Goal: Complete application form

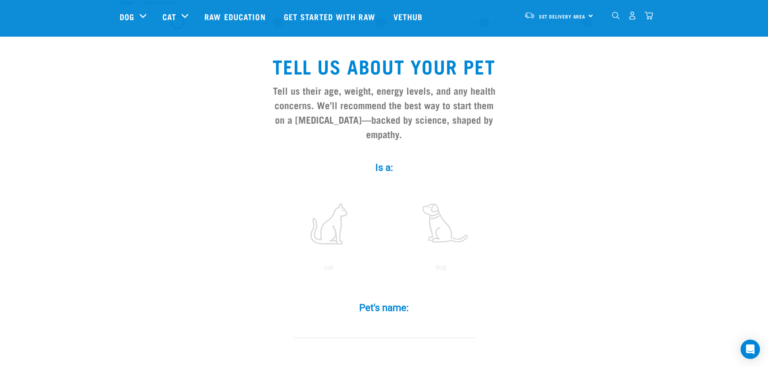
scroll to position [40, 0]
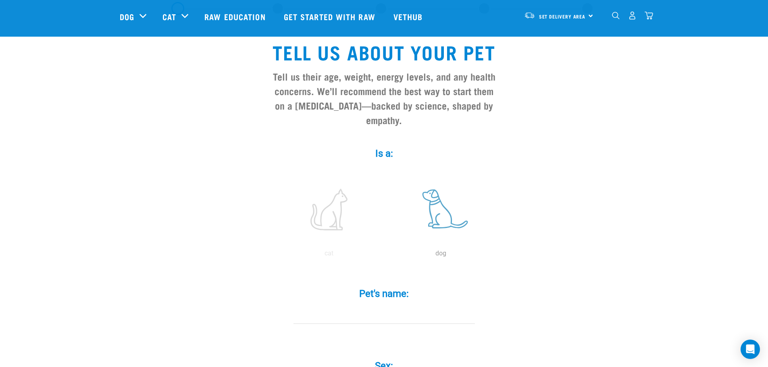
click at [438, 207] on label at bounding box center [440, 209] width 109 height 69
click at [385, 256] on input "radio" at bounding box center [385, 256] width 0 height 0
click at [405, 306] on input "Pet's name: *" at bounding box center [383, 315] width 181 height 18
type input "Jude"
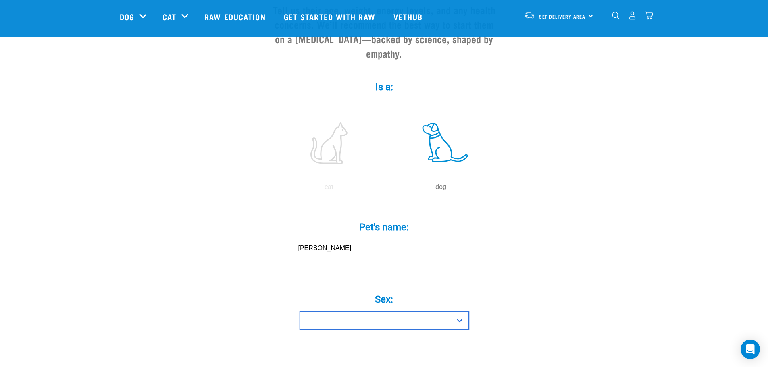
scroll to position [135, 0]
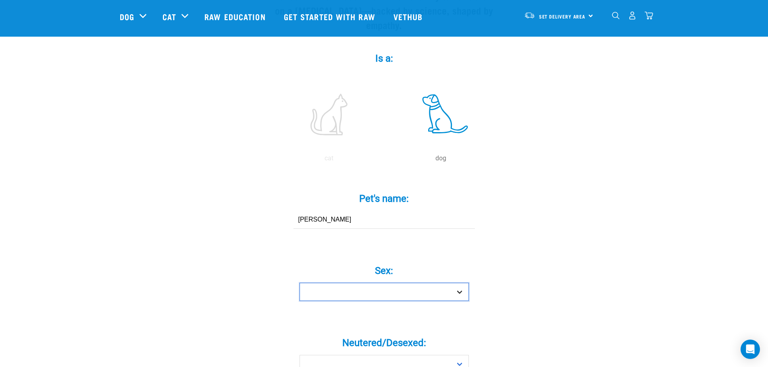
click at [445, 283] on select "Boy Girl" at bounding box center [383, 292] width 169 height 18
select select "girl"
click at [299, 283] on select "Boy Girl" at bounding box center [383, 292] width 169 height 18
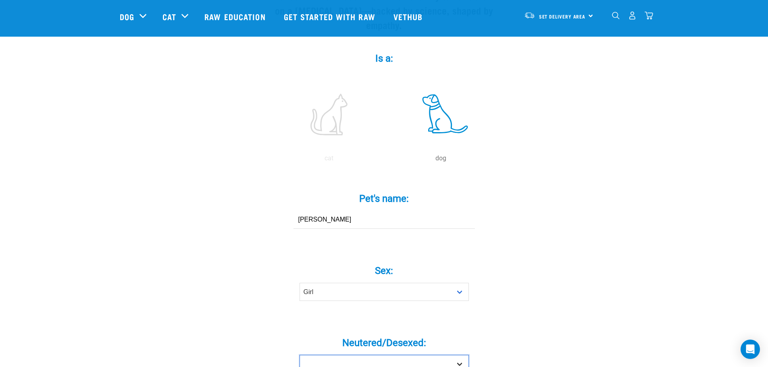
click at [414, 355] on select "Yes No" at bounding box center [383, 364] width 169 height 18
select select "yes"
click at [299, 355] on select "Yes No" at bounding box center [383, 364] width 169 height 18
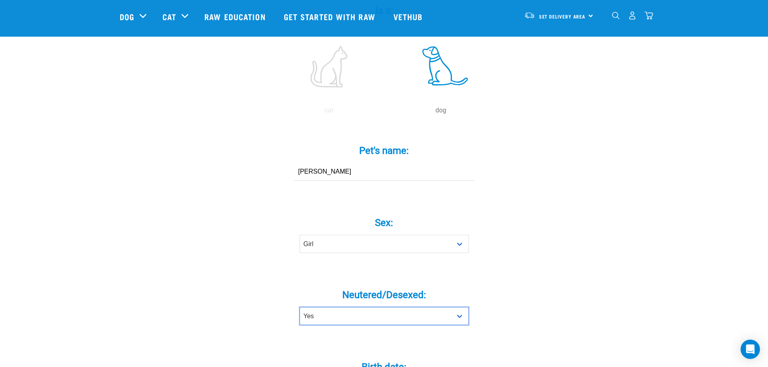
scroll to position [256, 0]
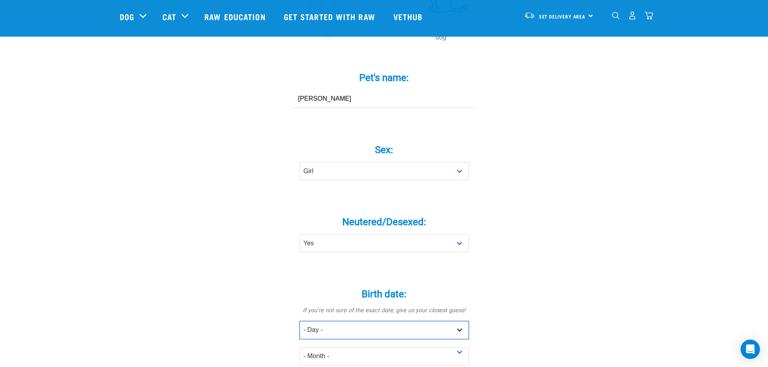
click at [426, 321] on select "- Day - 1 2 3 4 5 6 7 8 9 10 11 12 13 14 15 16 17 18 19 20 21 22 23 24 25 26 27" at bounding box center [383, 330] width 169 height 18
select select "2"
click at [299, 321] on select "- Day - 1 2 3 4 5 6 7 8 9 10 11 12 13 14 15 16 17 18 19 20 21 22 23 24 25 26 27" at bounding box center [383, 330] width 169 height 18
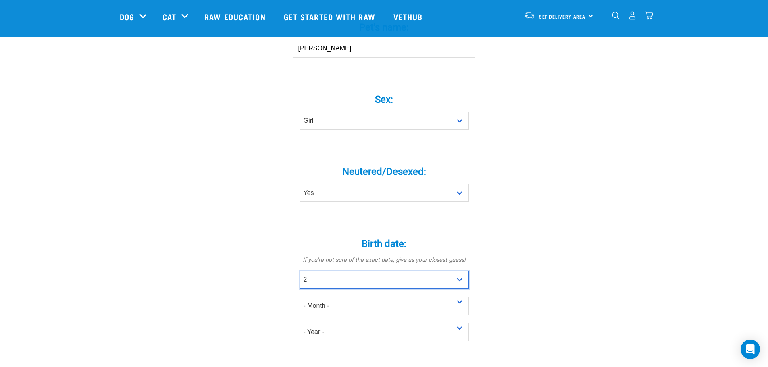
scroll to position [377, 0]
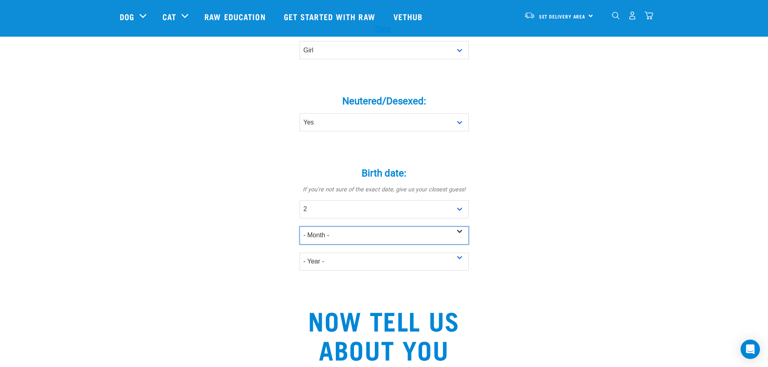
click at [387, 226] on select "- Month - January February March April May June July August September October N…" at bounding box center [383, 235] width 169 height 18
select select "July"
click at [299, 226] on select "- Month - January February March April May June July August September October N…" at bounding box center [383, 235] width 169 height 18
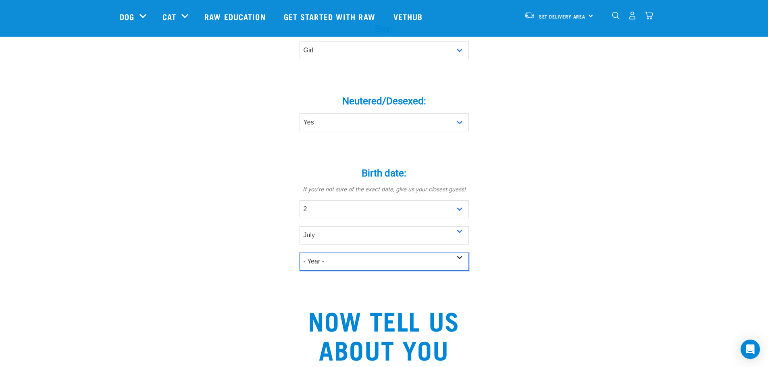
click at [355, 253] on select "- Year - 2025 2024 2023 2022 2021 2020 2019 2018 2017 2016 2015 2014 2013 2012" at bounding box center [383, 262] width 169 height 18
select select "2023"
click at [299, 253] on select "- Year - 2025 2024 2023 2022 2021 2020 2019 2018 2017 2016 2015 2014 2013 2012" at bounding box center [383, 262] width 169 height 18
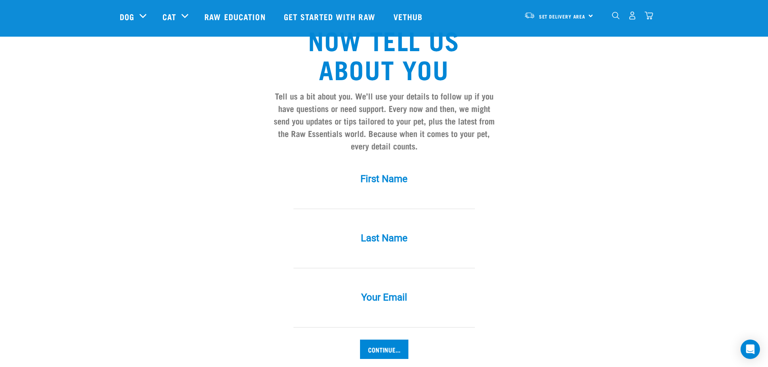
scroll to position [659, 0]
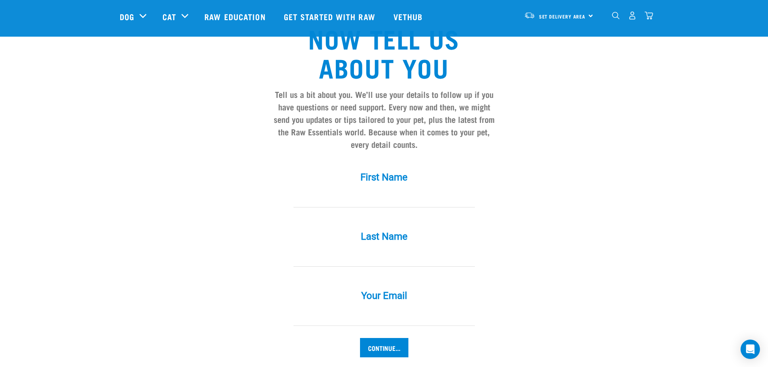
click at [379, 189] on input "First Name *" at bounding box center [383, 198] width 181 height 18
type input "Christina"
type input "Felderhof"
type input "christina.boles.nz@flightcentre.co.nz"
click at [337, 249] on input "Felderhof" at bounding box center [383, 258] width 181 height 18
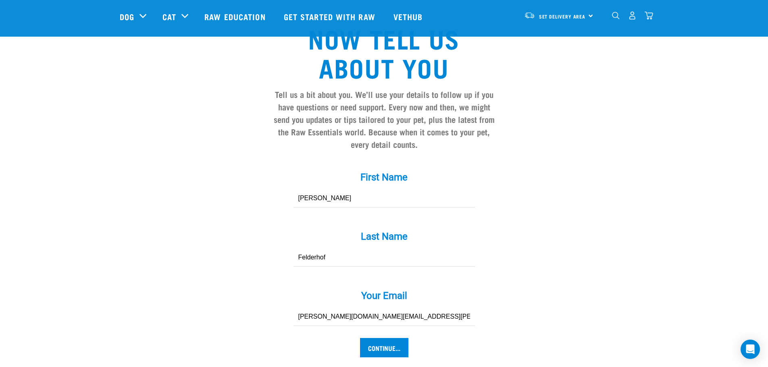
click at [339, 249] on input "Felderhof" at bounding box center [383, 258] width 181 height 18
click at [267, 279] on div "Your Email * christina.boles.nz@flightcentre.co.nz" at bounding box center [384, 302] width 242 height 47
drag, startPoint x: 348, startPoint y: 242, endPoint x: 270, endPoint y: 240, distance: 77.8
click at [270, 240] on div "Last Name * Felderhof" at bounding box center [384, 243] width 242 height 47
type input "Boles"
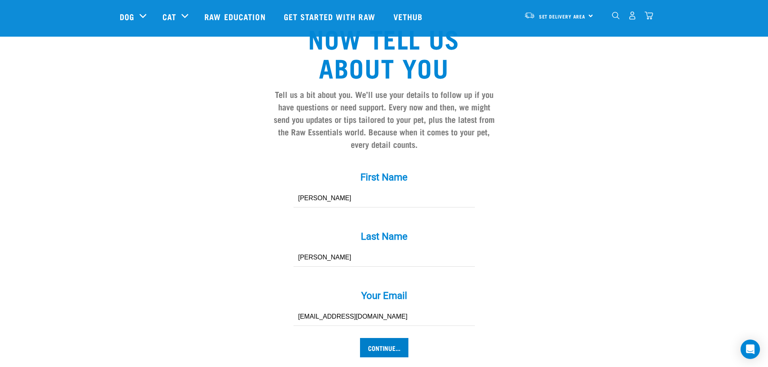
type input "[EMAIL_ADDRESS][DOMAIN_NAME]"
click at [388, 338] on input "Continue..." at bounding box center [384, 347] width 48 height 19
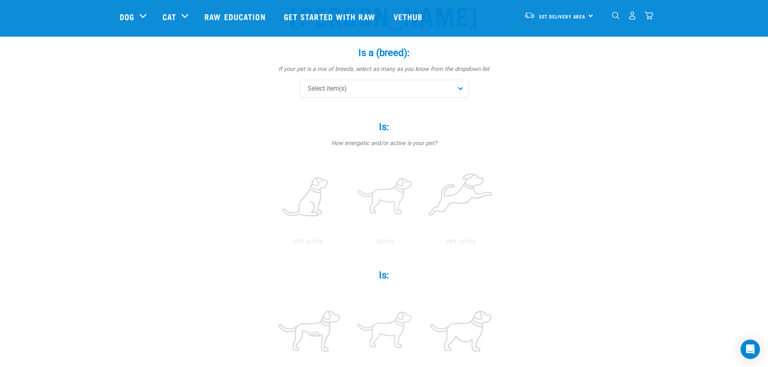
click at [434, 88] on div "Select item(s)" at bounding box center [383, 89] width 169 height 18
click at [307, 139] on span at bounding box center [309, 140] width 6 height 6
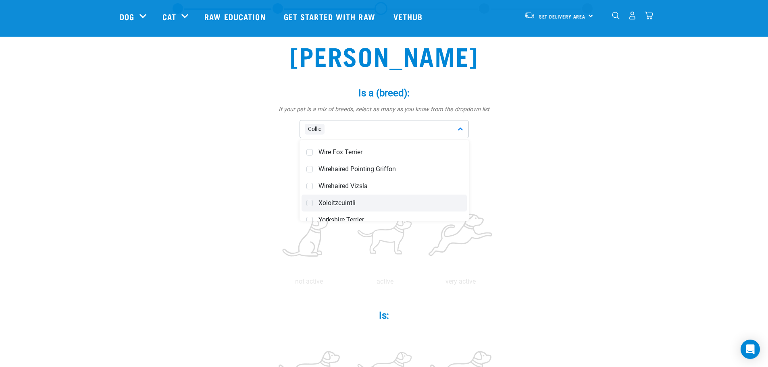
scroll to position [3354, 0]
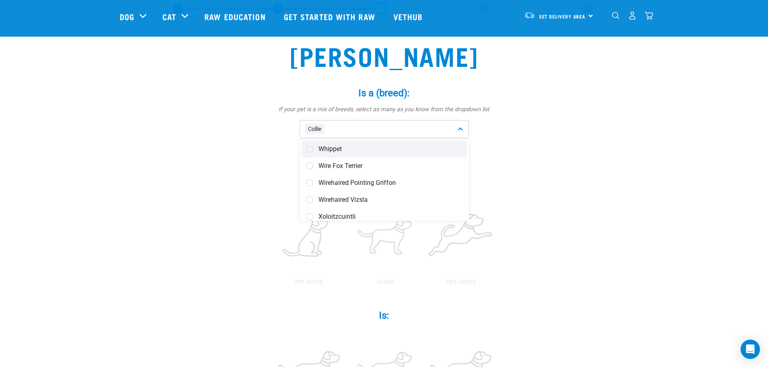
click at [340, 150] on span "Whippet" at bounding box center [389, 149] width 143 height 8
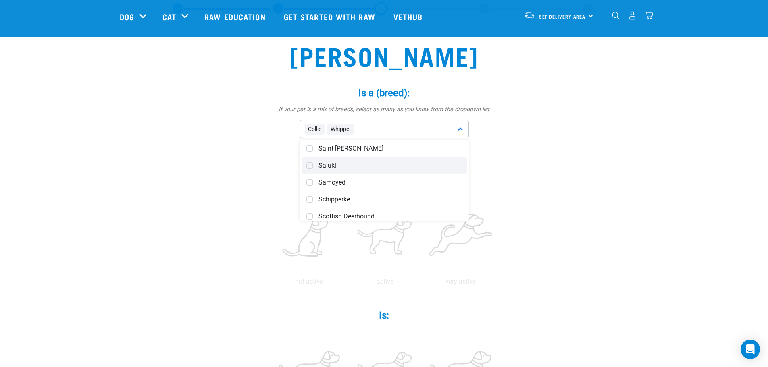
scroll to position [2750, 0]
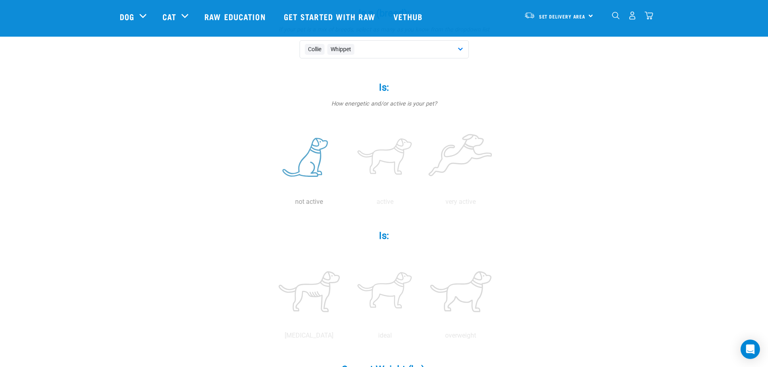
scroll to position [121, 0]
click at [386, 154] on label at bounding box center [385, 157] width 73 height 69
click at [347, 203] on input "radio" at bounding box center [347, 203] width 0 height 0
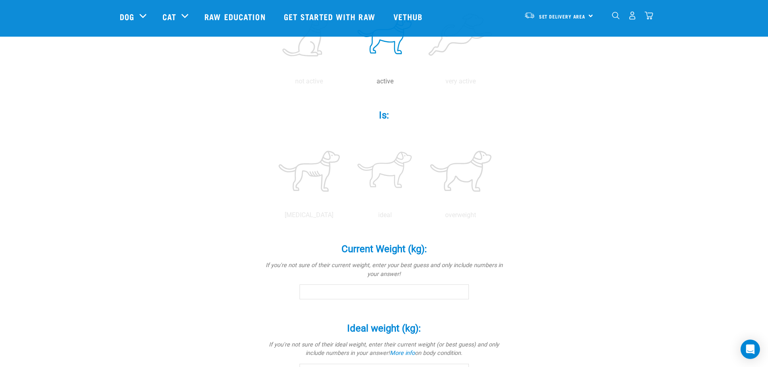
scroll to position [242, 0]
click at [382, 167] on label at bounding box center [385, 170] width 73 height 69
click at [347, 216] on input "radio" at bounding box center [347, 216] width 0 height 0
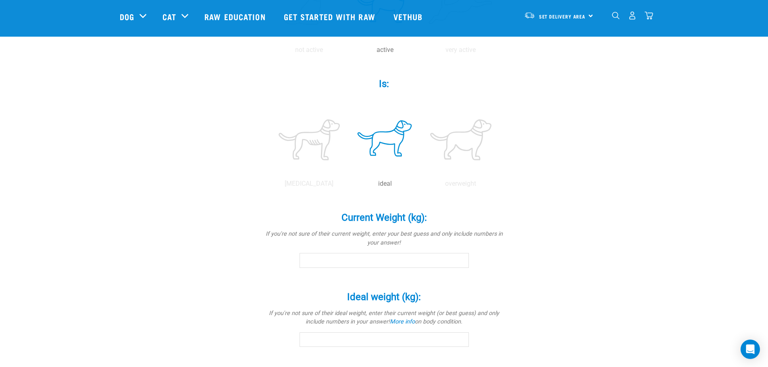
scroll to position [363, 0]
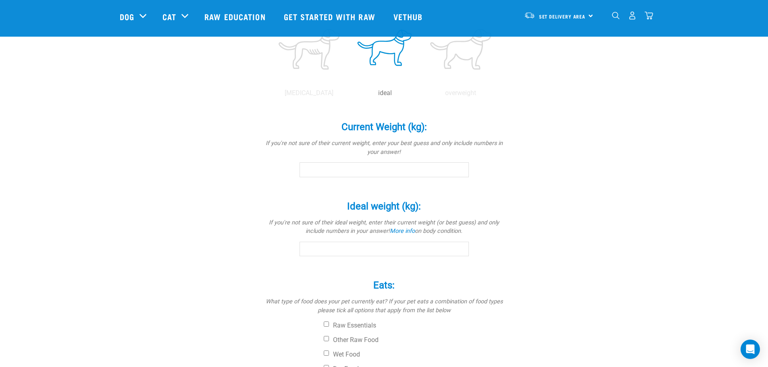
click at [405, 175] on input "Current Weight (kg): *" at bounding box center [383, 169] width 169 height 15
type input "22"
click at [402, 250] on input "Ideal weight (kg): *" at bounding box center [383, 249] width 169 height 15
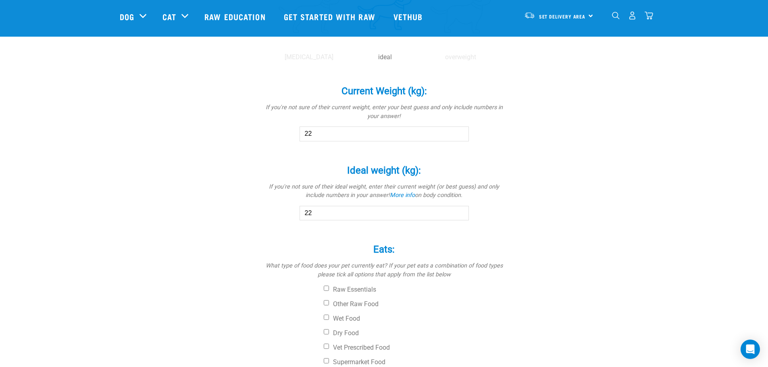
scroll to position [484, 0]
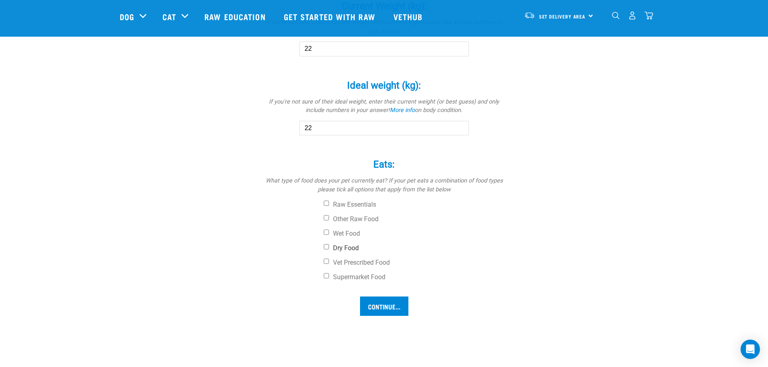
type input "22"
click at [359, 248] on label "Dry Food" at bounding box center [414, 248] width 181 height 8
click at [329, 248] on input "Dry Food" at bounding box center [326, 246] width 5 height 5
checkbox input "true"
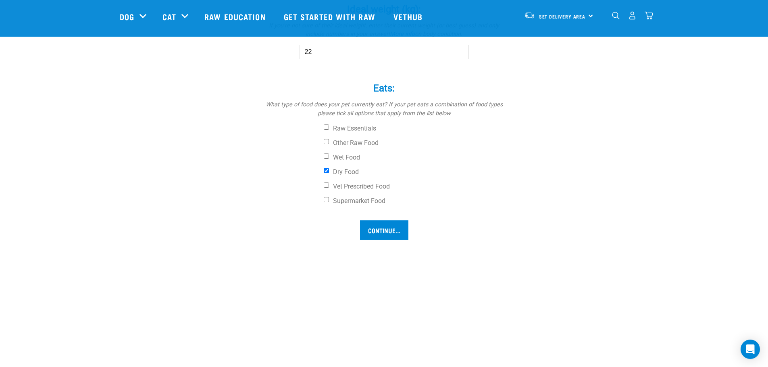
scroll to position [564, 0]
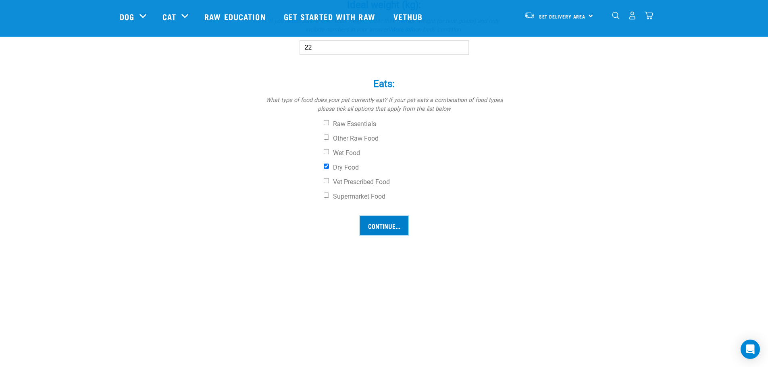
click at [384, 234] on input "Continue..." at bounding box center [384, 225] width 48 height 19
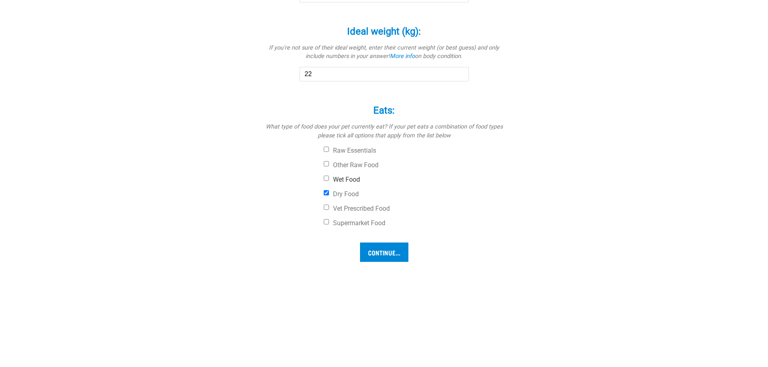
scroll to position [564, 0]
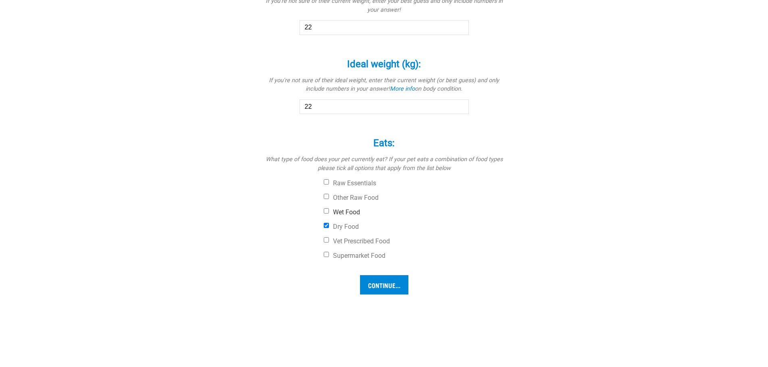
click at [349, 237] on label "Vet Prescribed Food" at bounding box center [414, 241] width 181 height 8
click at [329, 237] on input "Vet Prescribed Food" at bounding box center [326, 239] width 5 height 5
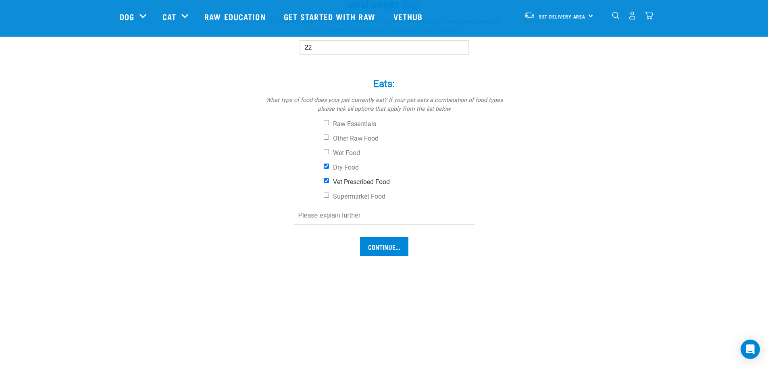
click at [352, 182] on label "Vet Prescribed Food" at bounding box center [414, 182] width 181 height 8
click at [329, 182] on input "Vet Prescribed Food" at bounding box center [326, 180] width 5 height 5
checkbox input "false"
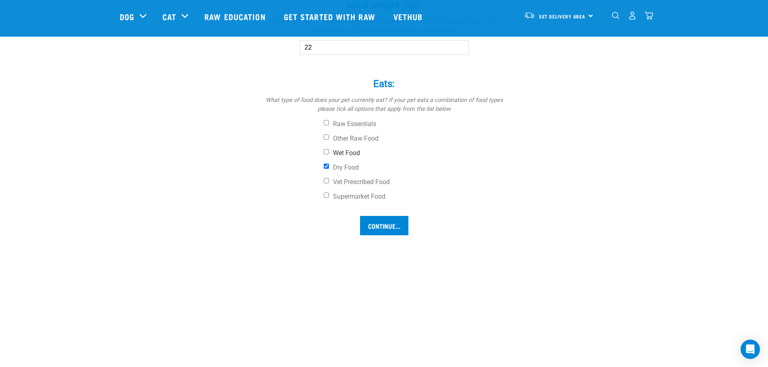
click at [352, 155] on label "Wet Food" at bounding box center [414, 153] width 181 height 8
click at [329, 154] on input "Wet Food" at bounding box center [326, 151] width 5 height 5
checkbox input "true"
click at [377, 225] on input "Continue..." at bounding box center [384, 225] width 48 height 19
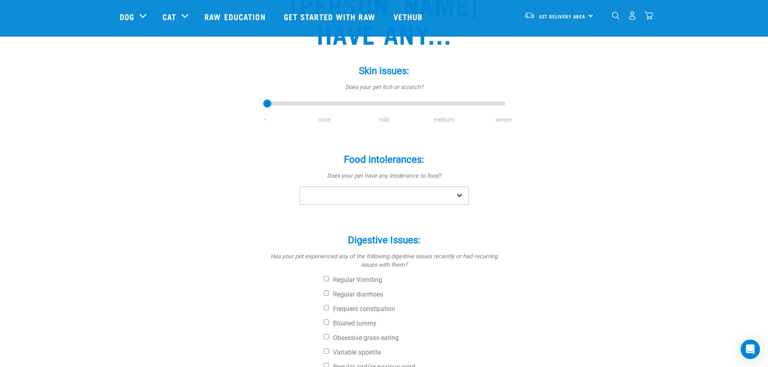
scroll to position [121, 0]
click at [326, 115] on li "none" at bounding box center [325, 119] width 60 height 8
click at [355, 186] on select "No Yes" at bounding box center [383, 195] width 169 height 18
click at [299, 186] on select "No Yes" at bounding box center [383, 195] width 169 height 18
click at [343, 186] on select "No Yes" at bounding box center [383, 195] width 169 height 18
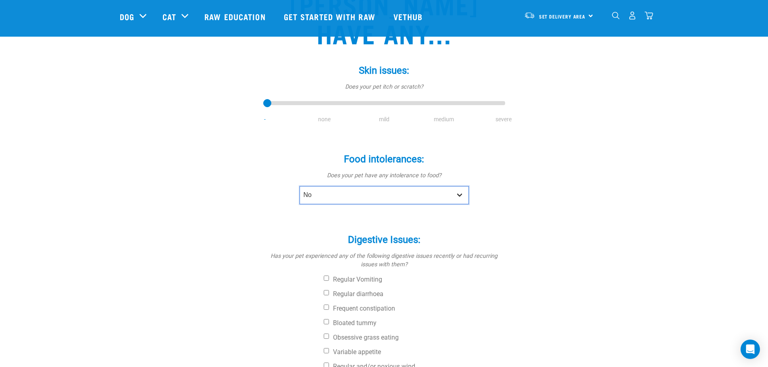
select select "yes"
click at [299, 186] on select "No Yes" at bounding box center [383, 195] width 169 height 18
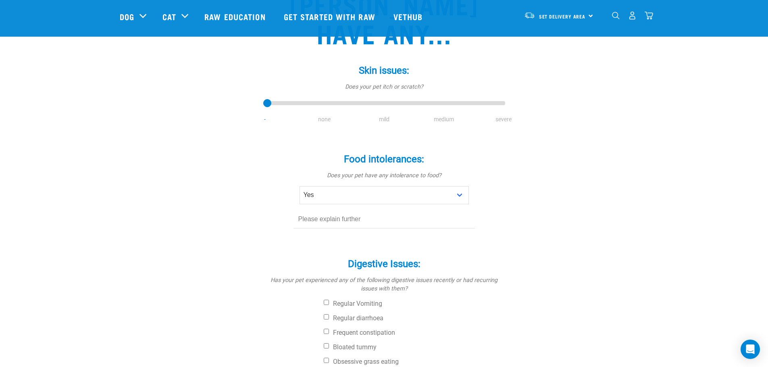
click at [362, 210] on input "text" at bounding box center [383, 219] width 181 height 18
type input "seems to react to possum,"
click at [383, 186] on select "No Yes" at bounding box center [383, 195] width 169 height 18
select select "no"
click at [299, 186] on select "No Yes" at bounding box center [383, 195] width 169 height 18
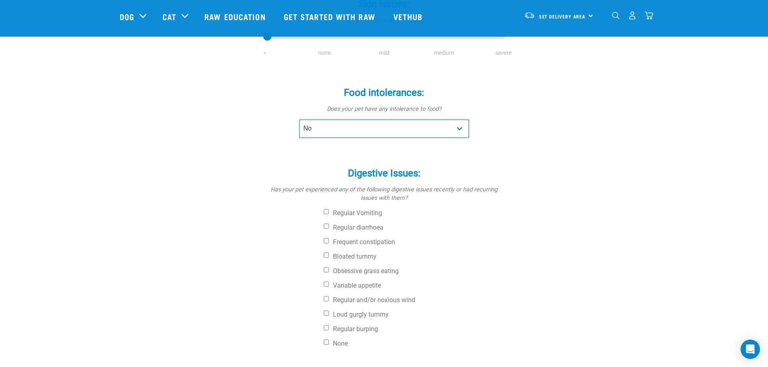
scroll to position [202, 0]
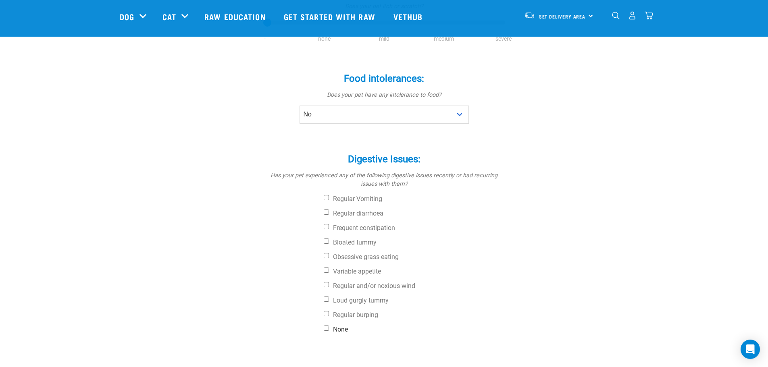
click at [340, 326] on label "None" at bounding box center [414, 330] width 181 height 8
click at [329, 326] on input "None" at bounding box center [326, 328] width 5 height 5
checkbox input "true"
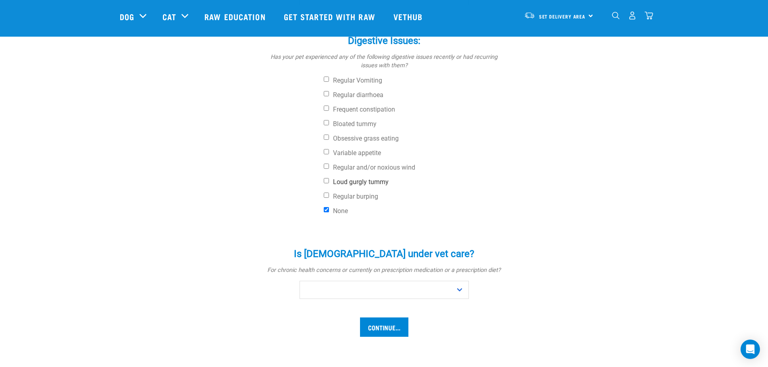
scroll to position [322, 0]
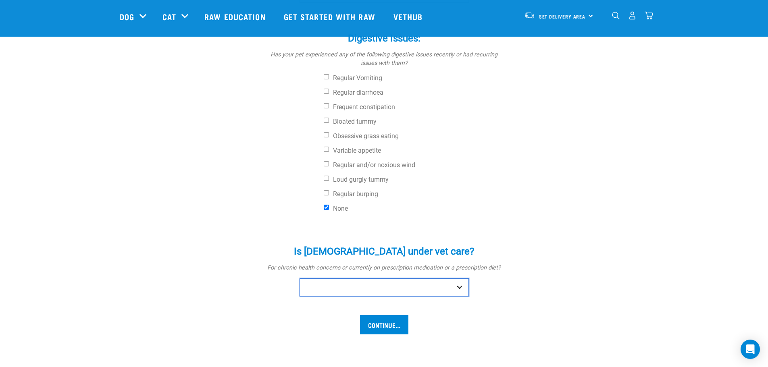
click at [399, 278] on select "No Yes" at bounding box center [383, 287] width 169 height 18
select select "no"
click at [299, 278] on select "No Yes" at bounding box center [383, 287] width 169 height 18
click at [374, 315] on input "Continue..." at bounding box center [384, 324] width 48 height 19
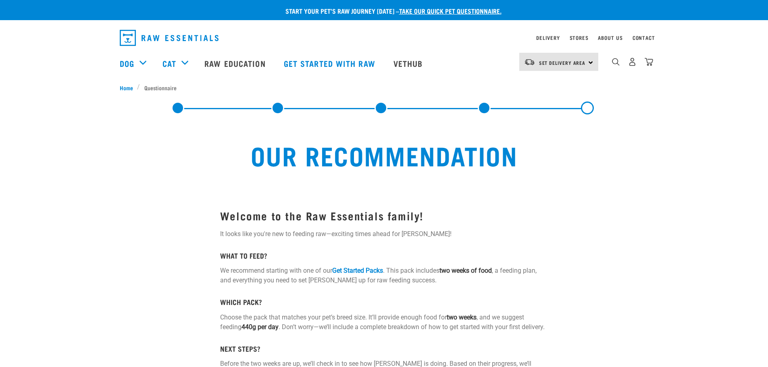
select select "19641"
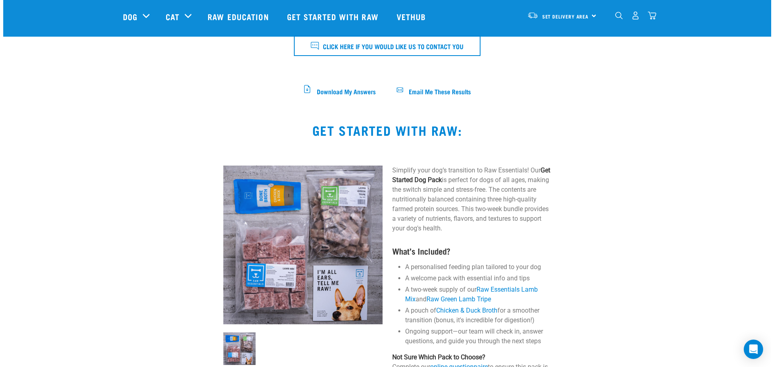
scroll to position [363, 0]
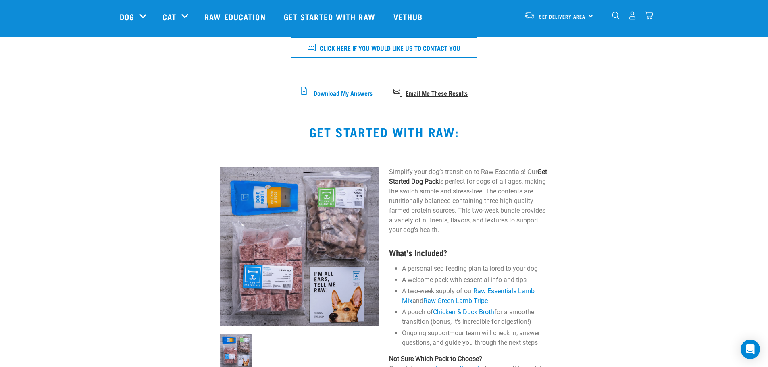
click at [436, 95] on span "Email Me These Results" at bounding box center [436, 92] width 62 height 4
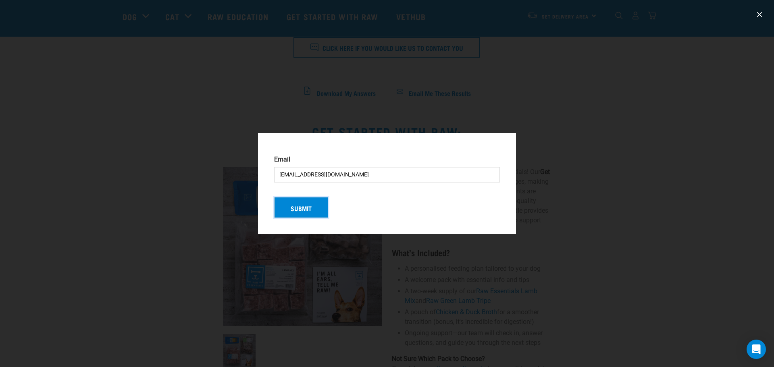
click at [314, 215] on button "Submit" at bounding box center [301, 207] width 54 height 21
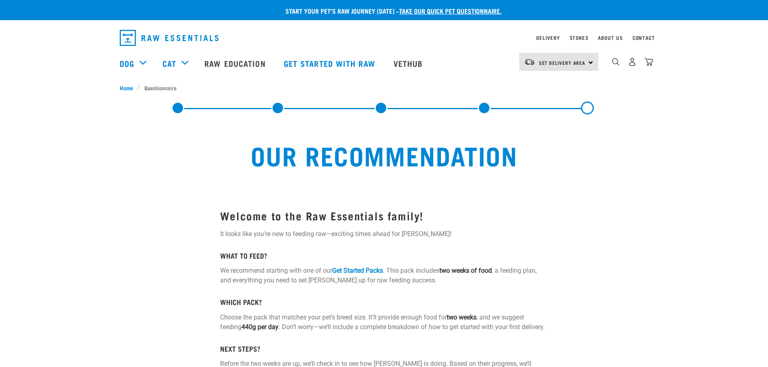
select select "19641"
